Goal: Navigation & Orientation: Find specific page/section

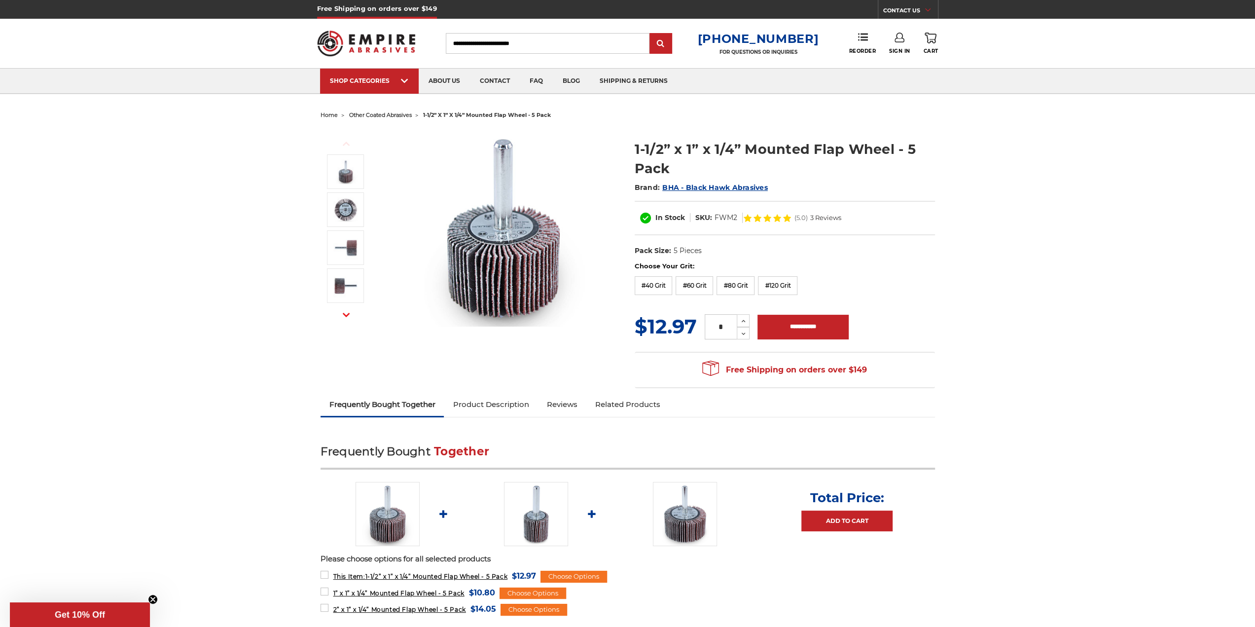
click at [395, 114] on span "other coated abrasives" at bounding box center [380, 114] width 63 height 7
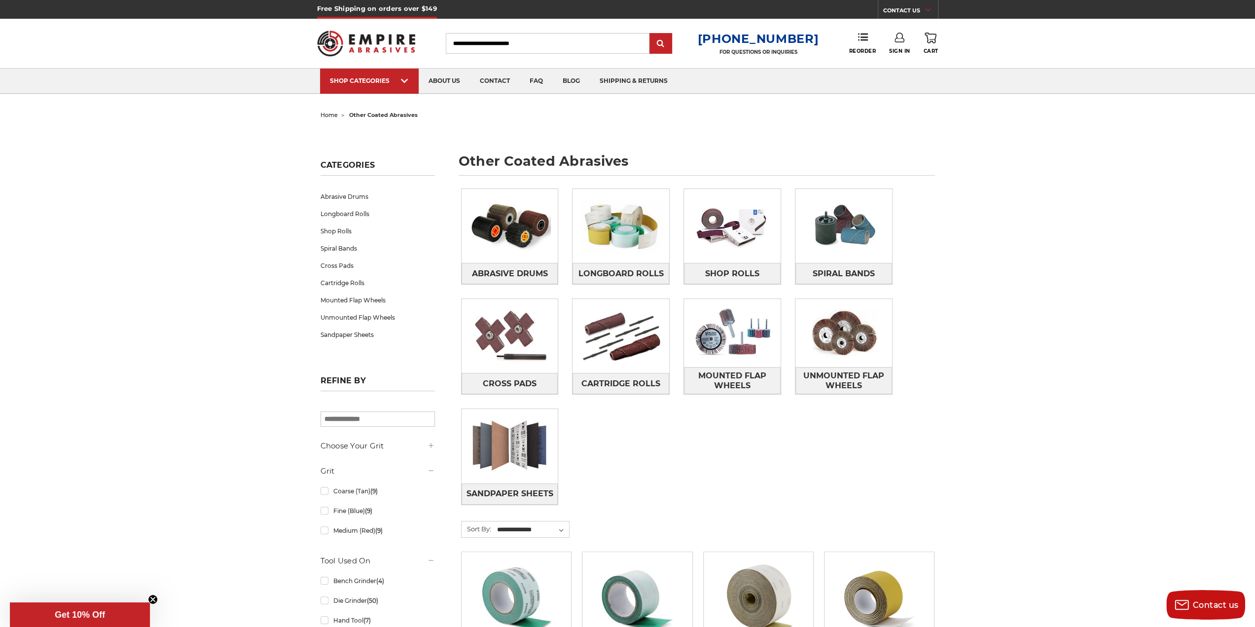
click at [605, 48] on input "Search" at bounding box center [548, 43] width 204 height 21
click at [738, 328] on img at bounding box center [732, 333] width 97 height 68
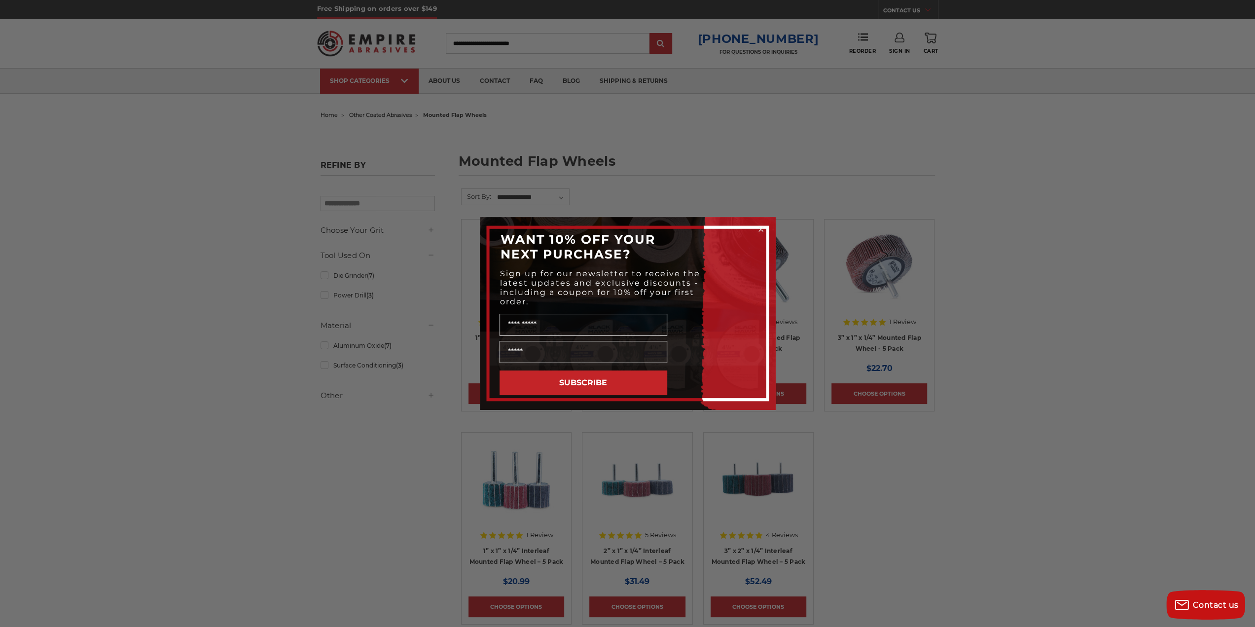
click at [758, 229] on circle "Close dialog" at bounding box center [760, 229] width 9 height 9
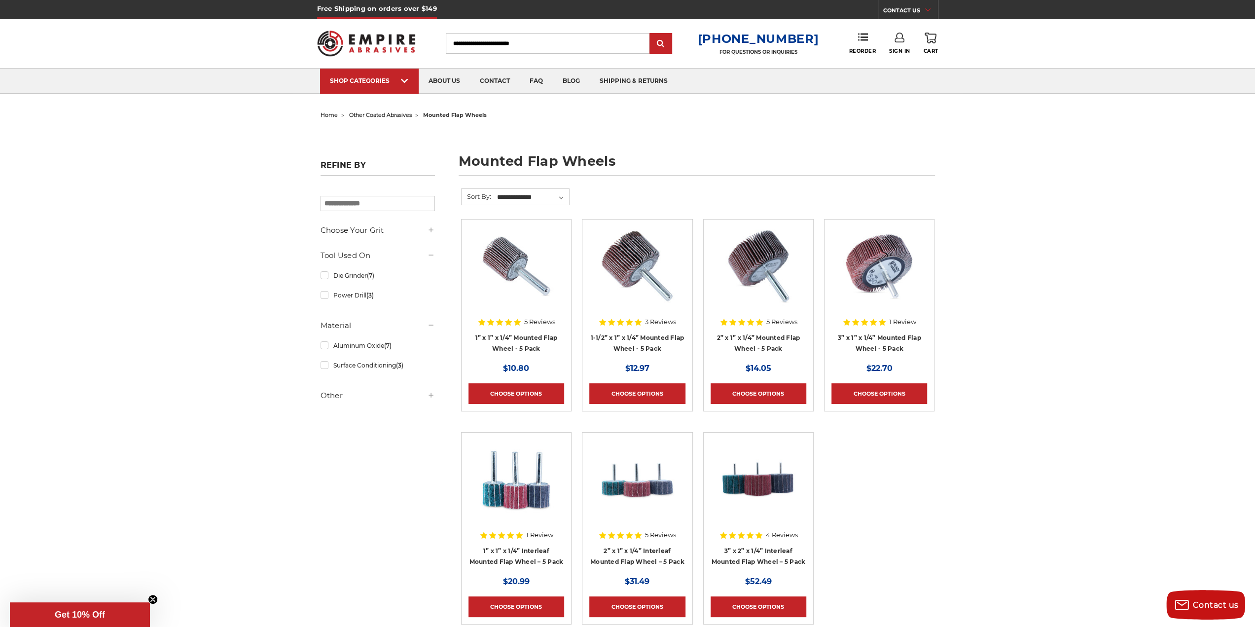
click at [432, 229] on icon at bounding box center [431, 230] width 8 height 8
